Goal: Information Seeking & Learning: Find specific fact

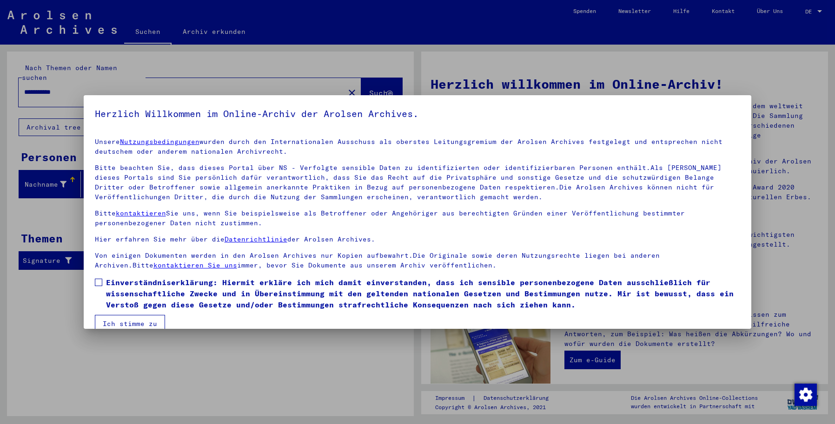
click at [816, 11] on div at bounding box center [417, 212] width 835 height 424
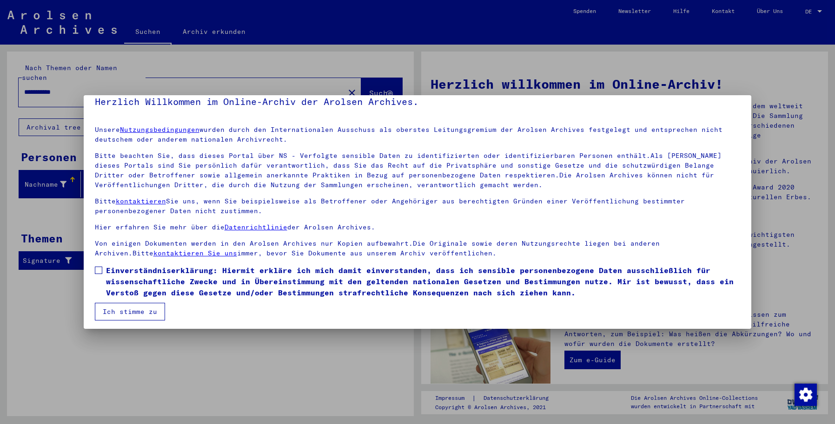
scroll to position [15, 0]
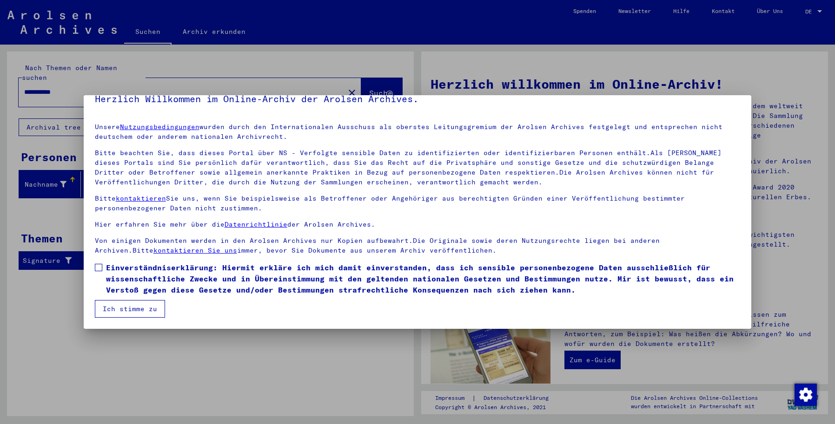
click at [820, 11] on div at bounding box center [417, 212] width 835 height 424
click at [818, 11] on div at bounding box center [417, 212] width 835 height 424
click at [139, 310] on button "Ich stimme zu" at bounding box center [130, 309] width 70 height 18
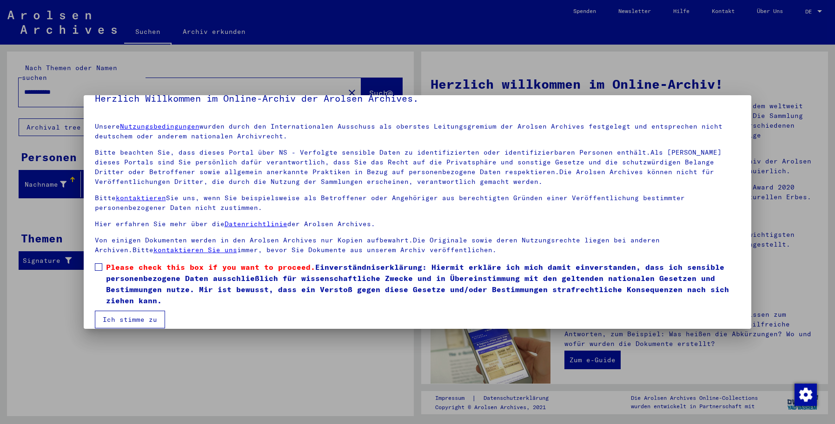
click at [98, 269] on span at bounding box center [98, 267] width 7 height 7
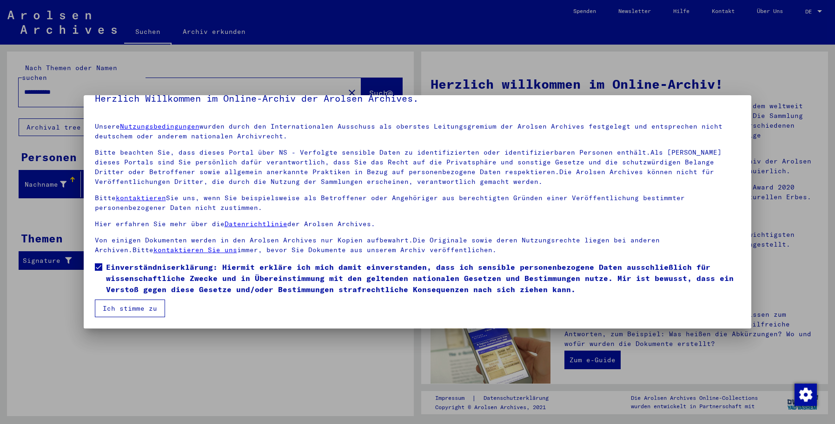
click at [128, 308] on button "Ich stimme zu" at bounding box center [130, 309] width 70 height 18
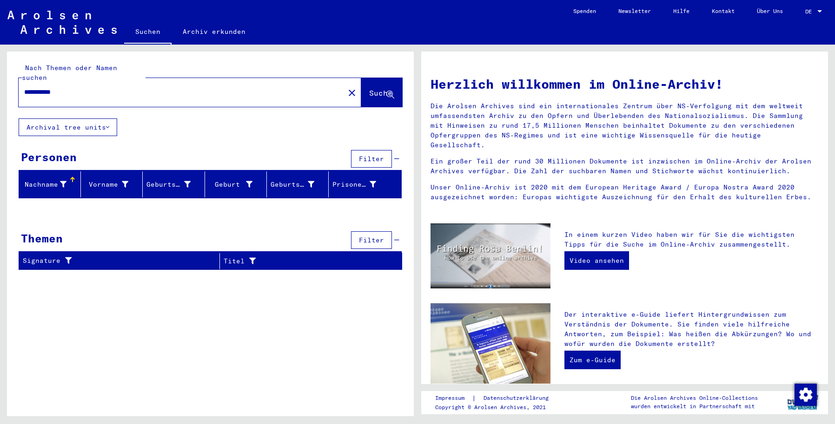
click at [817, 12] on div at bounding box center [819, 11] width 5 height 2
click at [802, 16] on span "English" at bounding box center [796, 16] width 23 height 7
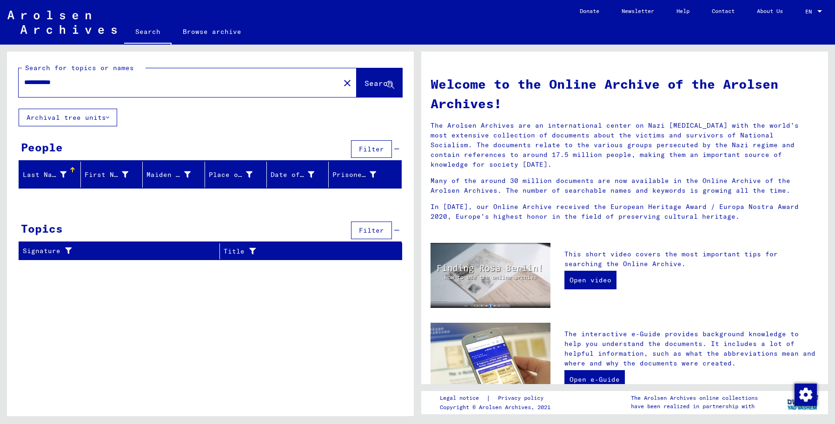
click at [368, 151] on span "Filter" at bounding box center [371, 149] width 25 height 8
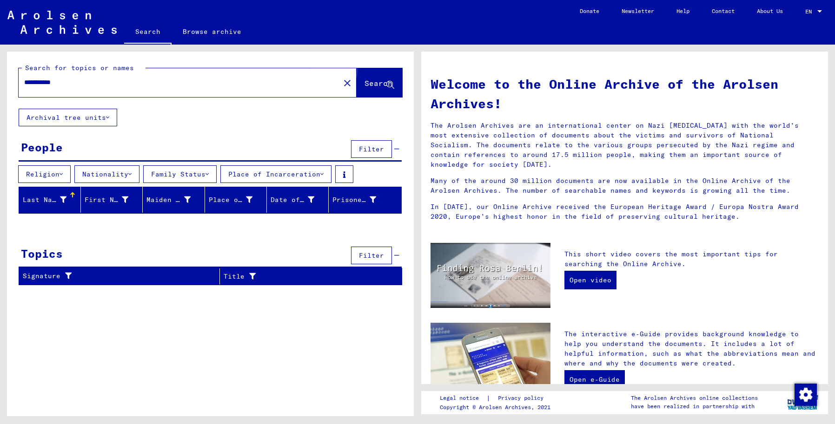
click at [372, 81] on span "Search" at bounding box center [378, 83] width 28 height 9
click at [394, 81] on icon at bounding box center [390, 85] width 8 height 8
click at [389, 83] on icon at bounding box center [390, 85] width 8 height 8
click at [191, 34] on link "Browse archive" at bounding box center [212, 31] width 81 height 22
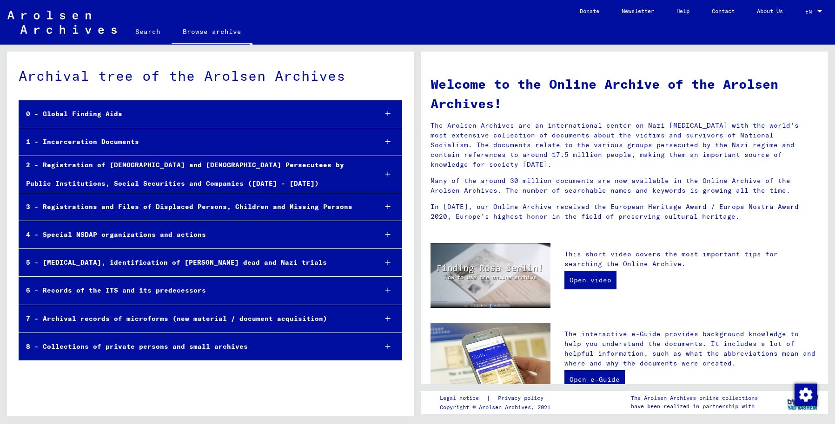
click at [146, 30] on link "Search" at bounding box center [147, 31] width 47 height 22
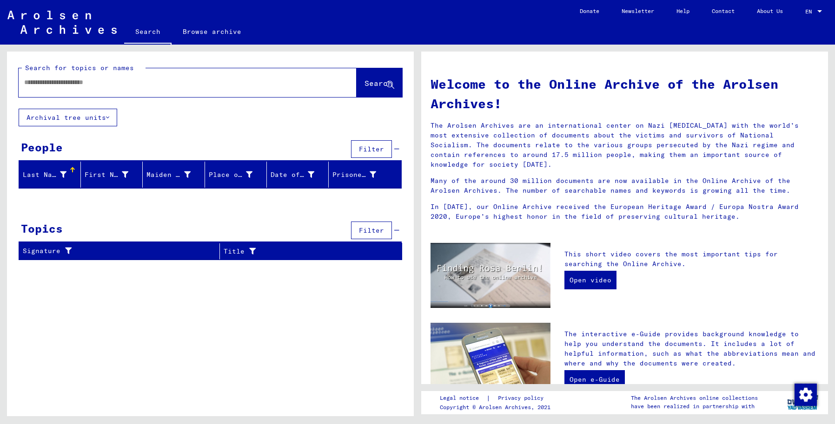
click at [75, 120] on button "Archival tree units" at bounding box center [68, 118] width 99 height 18
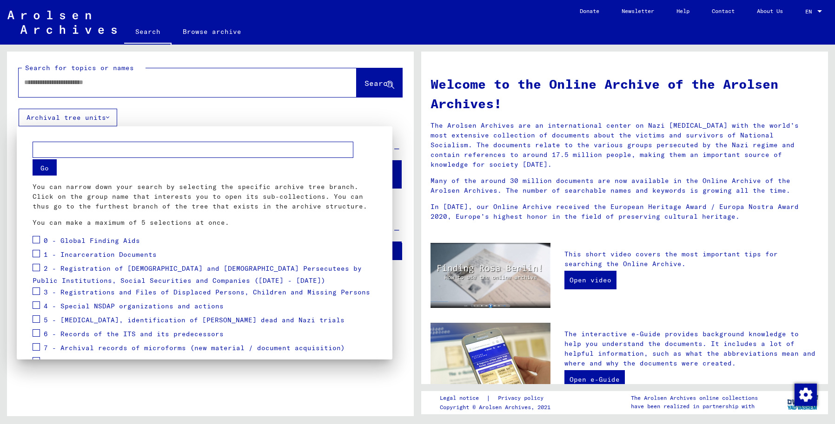
click at [39, 240] on span at bounding box center [36, 239] width 7 height 7
click at [39, 255] on div "1 - Incarceration Documents" at bounding box center [95, 255] width 124 height 14
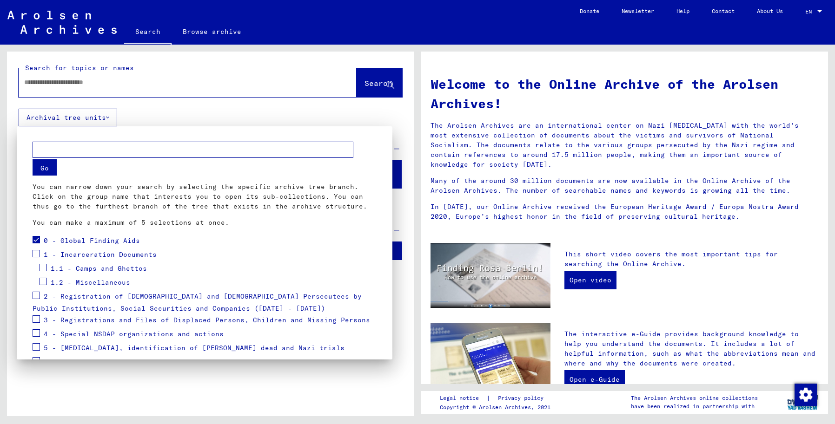
click at [36, 267] on mat-tree-node "1.1 - Camps and Ghettos" at bounding box center [205, 269] width 344 height 14
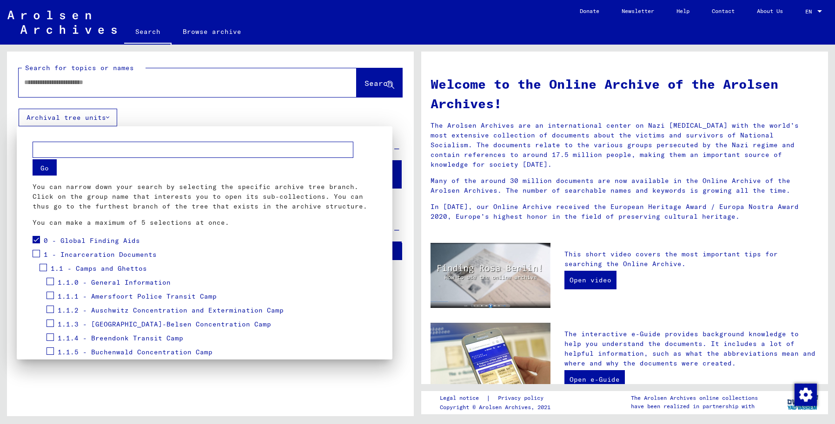
click at [36, 251] on span at bounding box center [36, 253] width 7 height 7
click at [43, 267] on span at bounding box center [43, 267] width 7 height 7
click at [119, 146] on input "text" at bounding box center [193, 150] width 321 height 16
type input "**********"
click at [38, 165] on button "Go" at bounding box center [45, 167] width 24 height 16
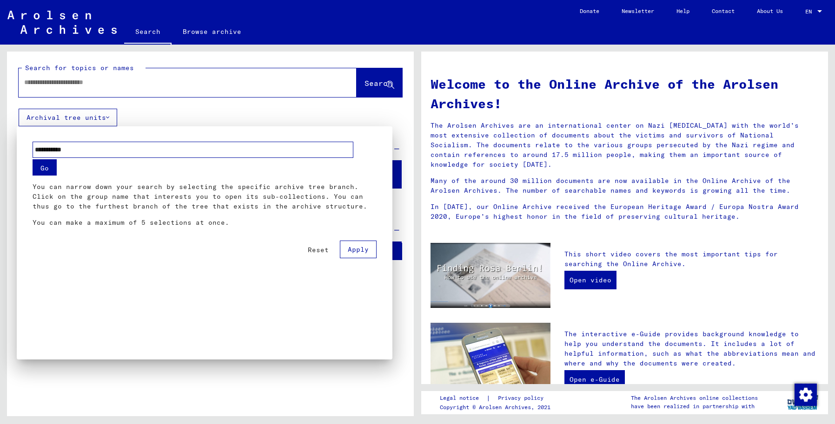
click at [364, 251] on span "Apply" at bounding box center [358, 249] width 21 height 8
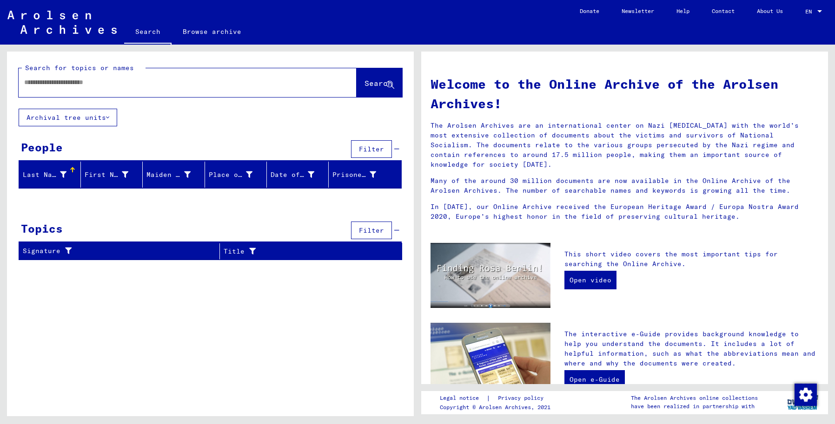
click at [107, 87] on input "text" at bounding box center [176, 83] width 304 height 10
type input "**********"
